Goal: Transaction & Acquisition: Purchase product/service

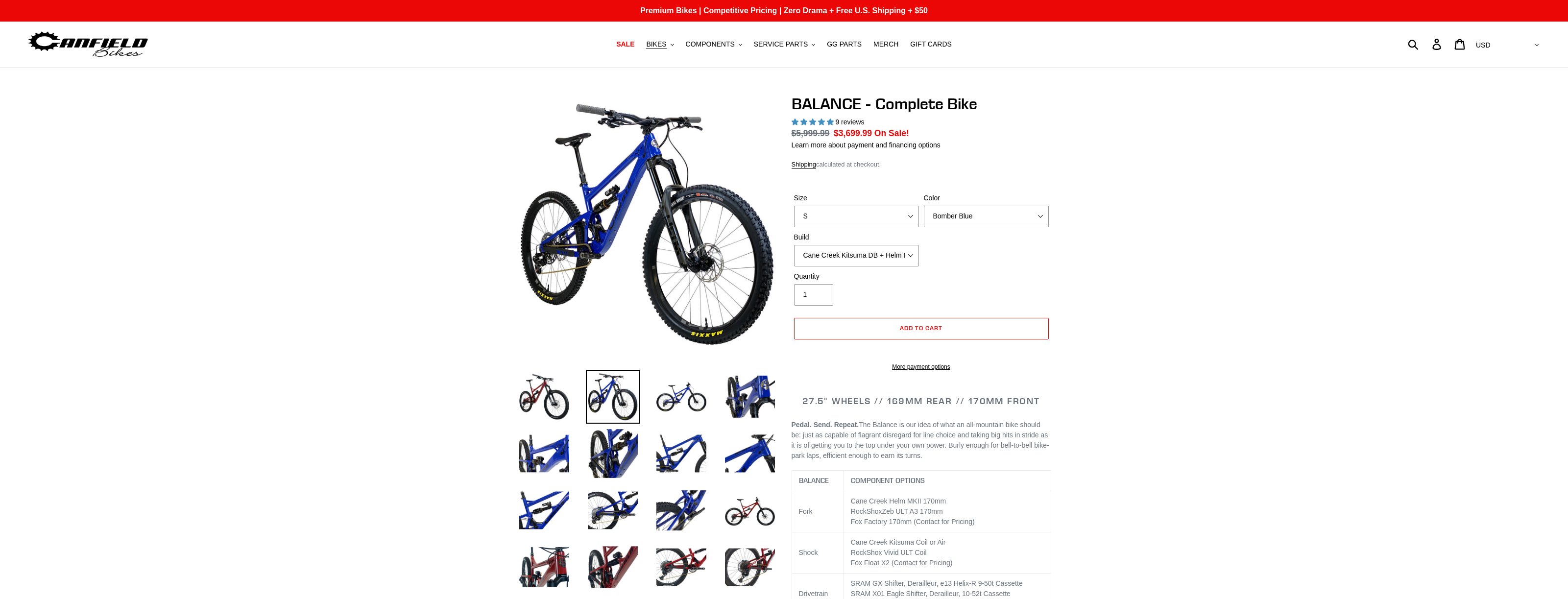
select select "highest-rating"
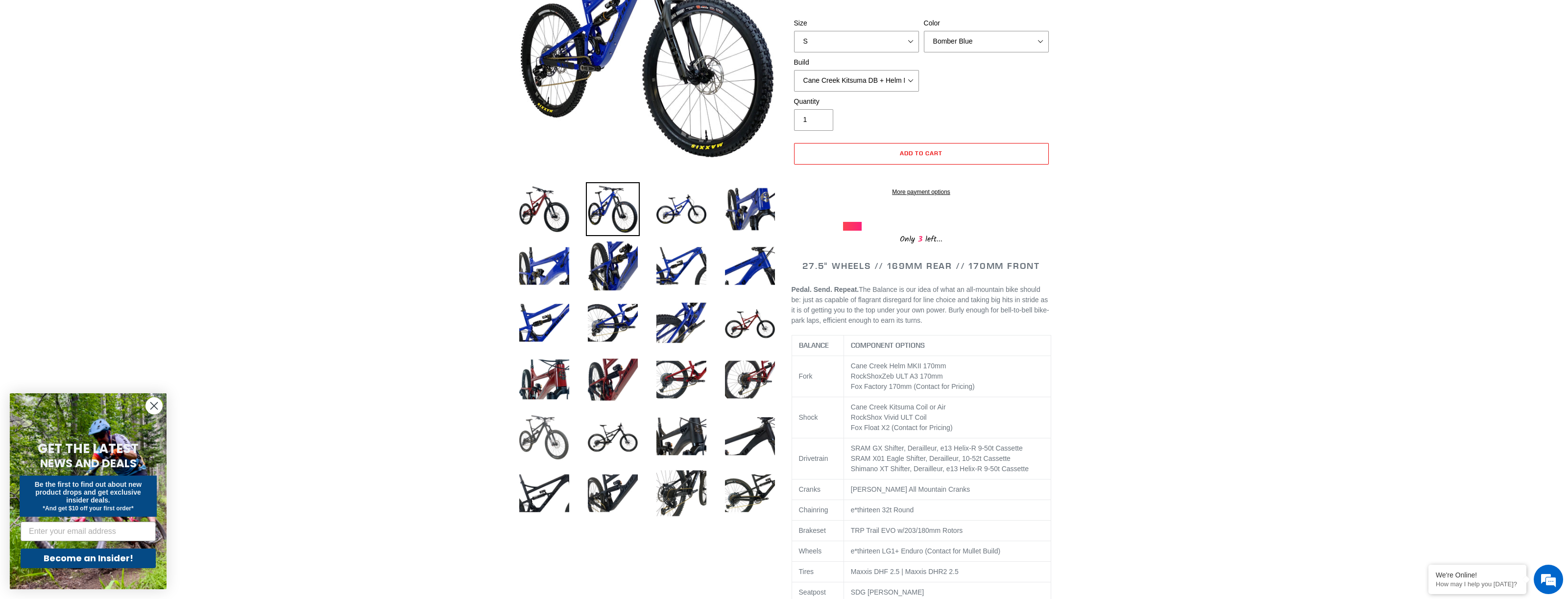
scroll to position [189, 0]
click at [553, 440] on img at bounding box center [544, 435] width 54 height 54
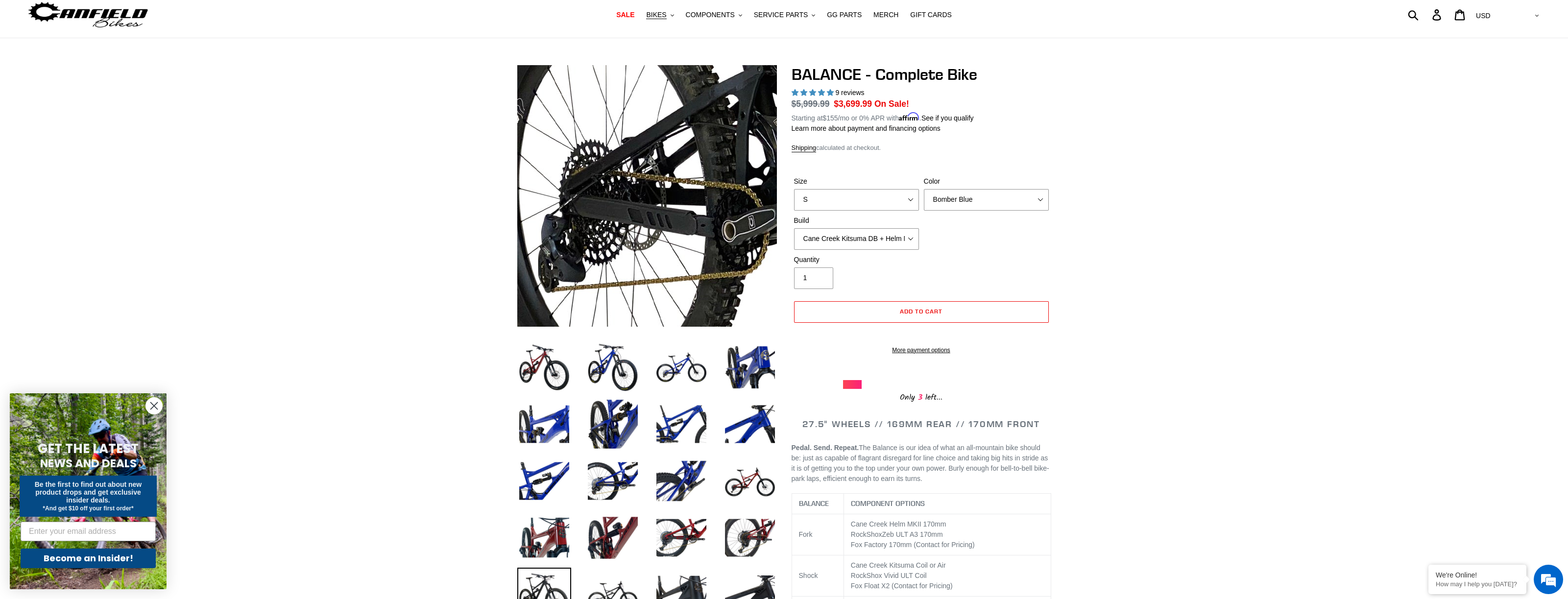
scroll to position [0, 0]
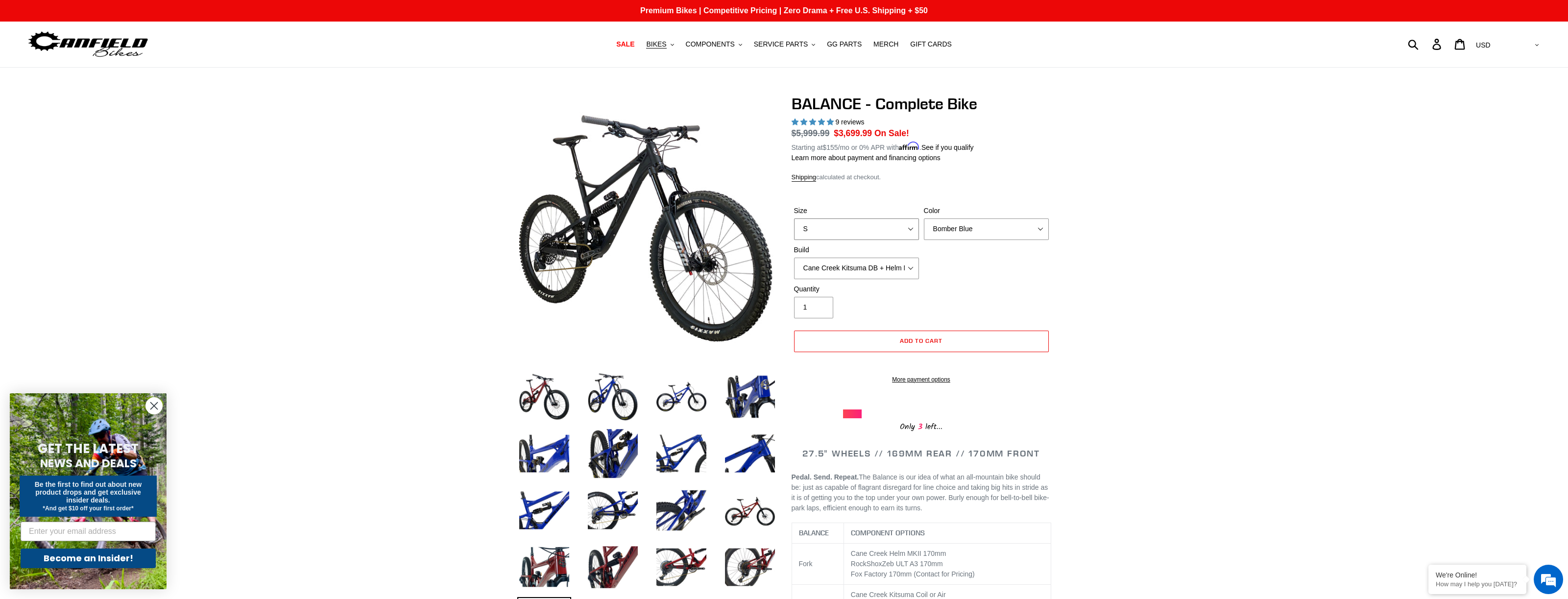
click at [912, 227] on select "S M L XL" at bounding box center [856, 229] width 125 height 21
select select "M"
click at [794, 219] on select "S M L XL" at bounding box center [856, 229] width 125 height 21
click at [1041, 229] on select "Bomber Blue Goat's Blood Stealth Black" at bounding box center [986, 229] width 125 height 21
select select "Stealth Black"
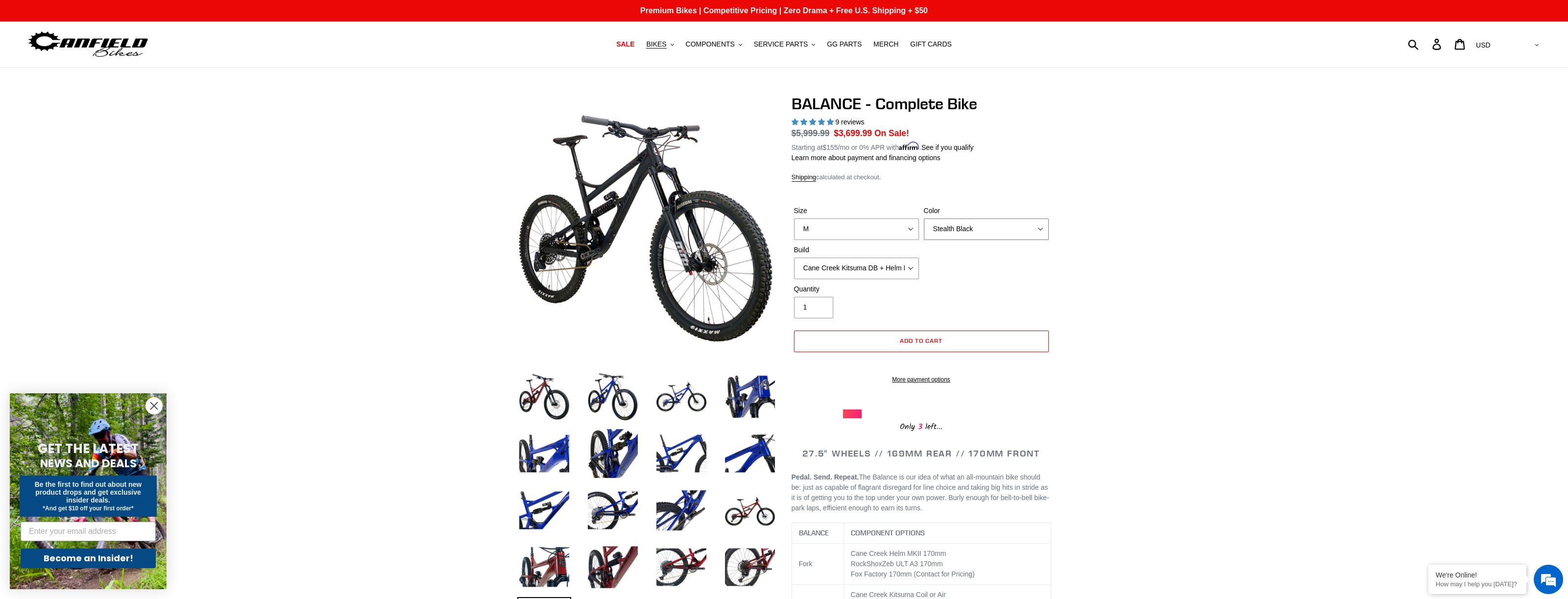
click at [924, 219] on select "Bomber Blue Goat's Blood Stealth Black" at bounding box center [986, 229] width 125 height 21
click at [912, 267] on select "Cane Creek Kitsuma DB + Helm MKII + SRAM GX Cane Creek Kitsuma DB + Helm MKII +…" at bounding box center [856, 268] width 125 height 21
select select "RockShox Vivid ULT + Zeb ULT + Shimano XT"
click at [794, 257] on select "Cane Creek Kitsuma DB + Helm MKII + SRAM GX Cane Creek Kitsuma DB + Helm MKII +…" at bounding box center [856, 268] width 125 height 21
click at [910, 227] on select "S M L XL" at bounding box center [856, 229] width 125 height 21
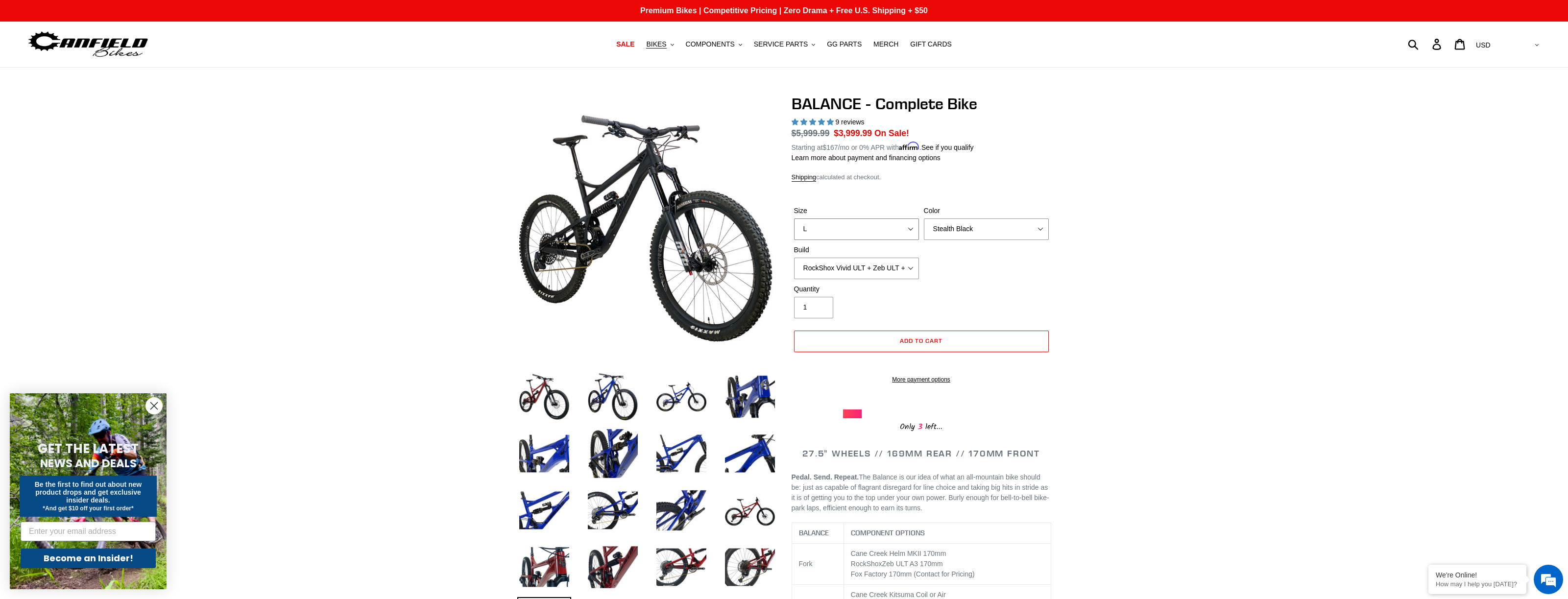
click at [794, 219] on select "S M L XL" at bounding box center [856, 229] width 125 height 21
click at [909, 270] on select "Cane Creek Kitsuma DB + Helm MKII + SRAM GX Cane Creek Kitsuma DB + Helm MKII +…" at bounding box center [856, 268] width 125 height 21
click at [911, 227] on select "S M L XL" at bounding box center [856, 229] width 125 height 21
select select "XL"
click at [794, 219] on select "S M L XL" at bounding box center [856, 229] width 125 height 21
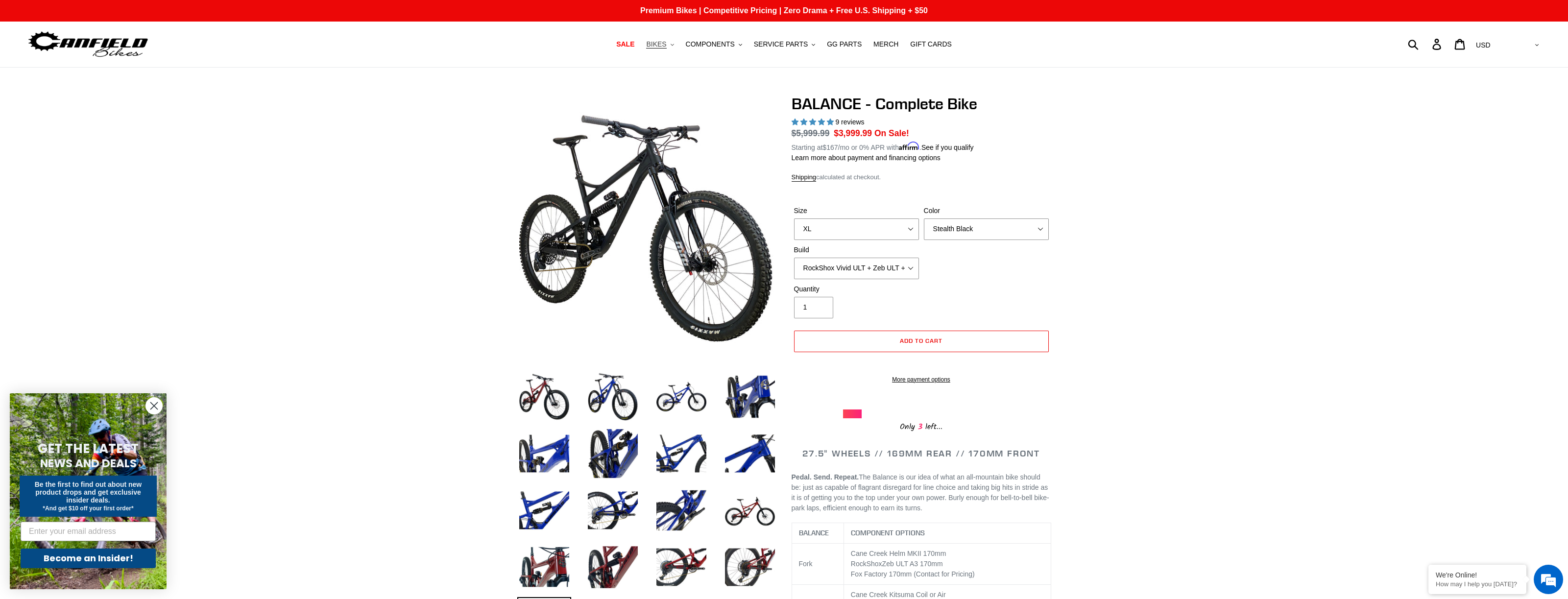
click at [666, 43] on span "BIKES" at bounding box center [656, 44] width 20 height 9
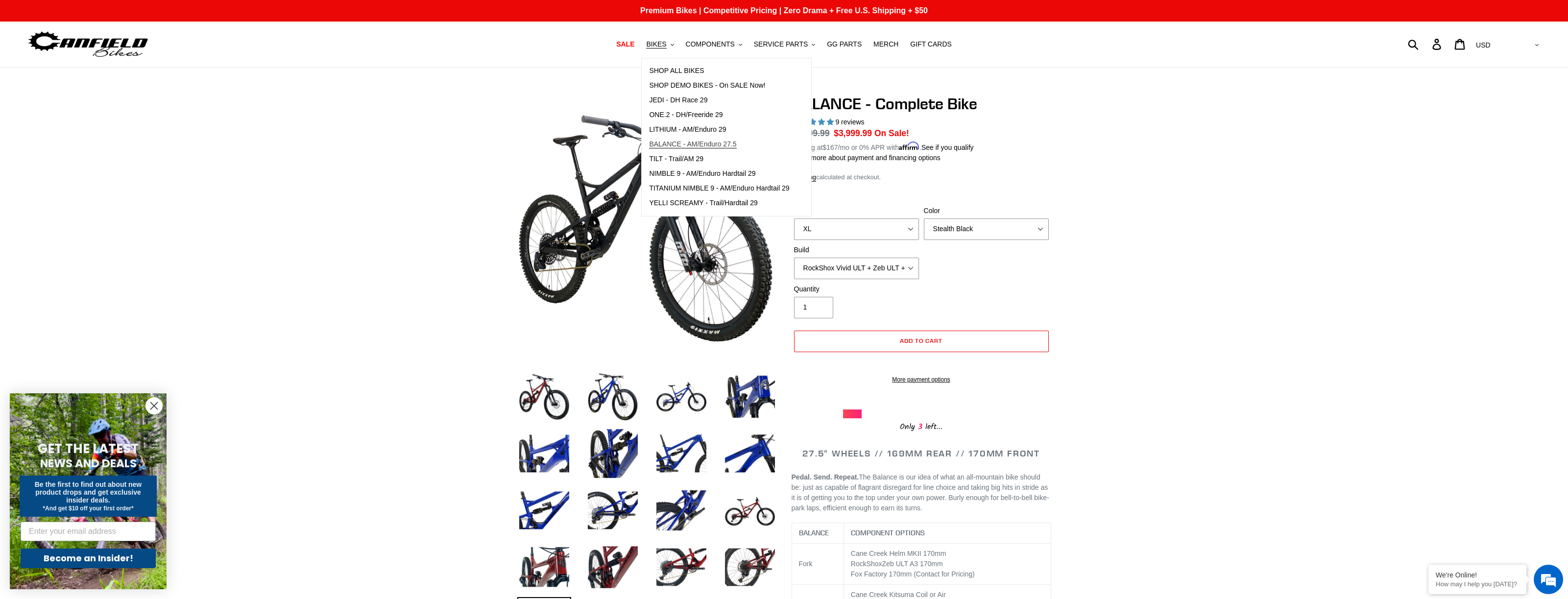
click at [679, 141] on span "BALANCE - AM/Enduro 27.5" at bounding box center [692, 144] width 87 height 9
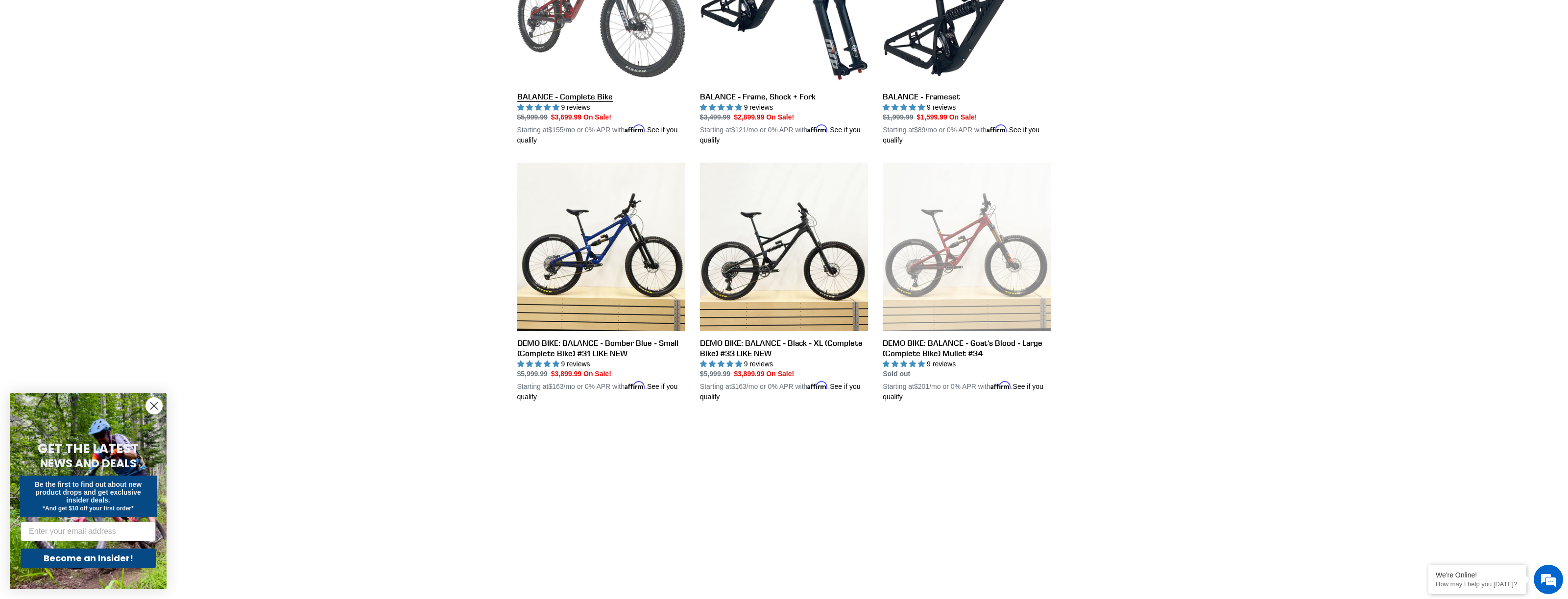
scroll to position [372, 0]
